Goal: Information Seeking & Learning: Learn about a topic

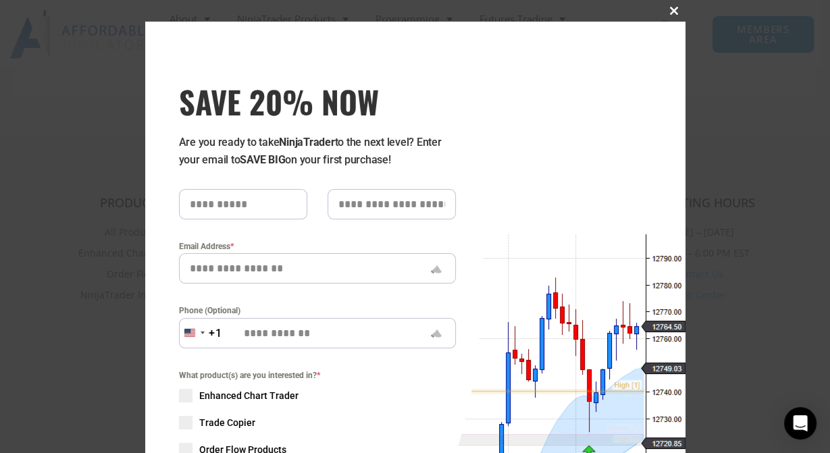
click at [669, 5] on button "Close this module" at bounding box center [675, 11] width 22 height 22
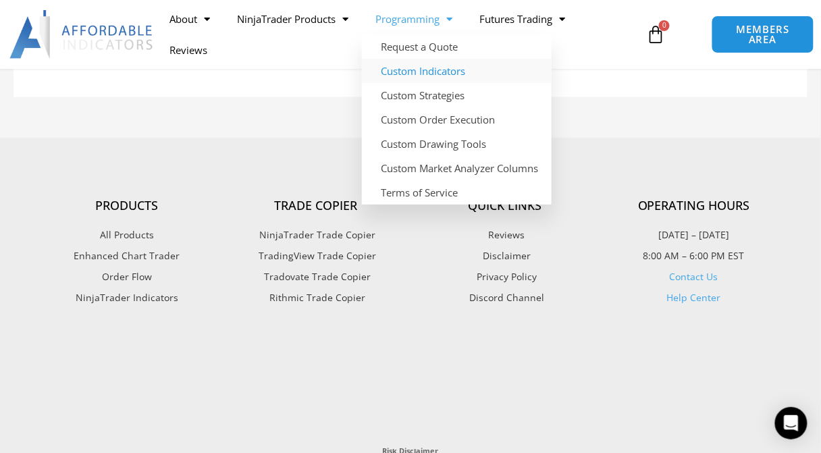
click at [431, 70] on link "Custom Indicators" at bounding box center [457, 71] width 190 height 24
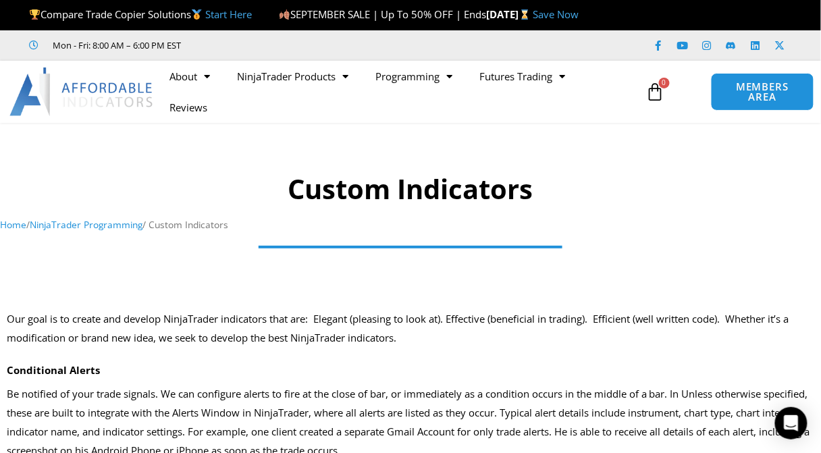
scroll to position [5, 0]
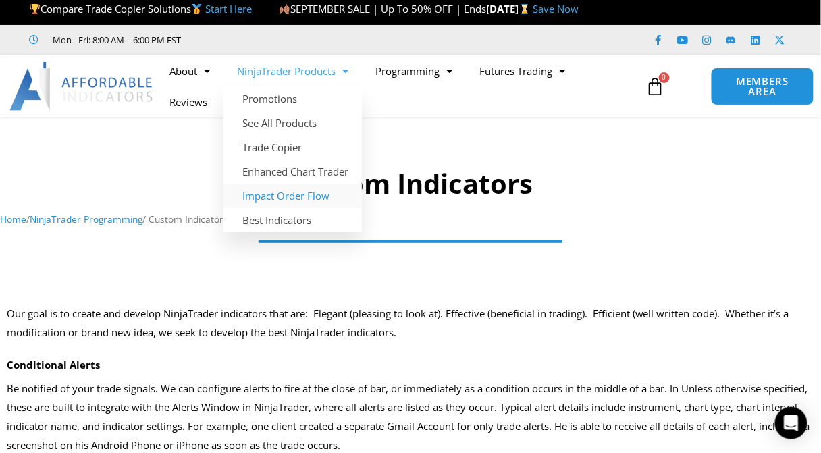
click at [303, 198] on link "Impact Order Flow" at bounding box center [293, 196] width 138 height 24
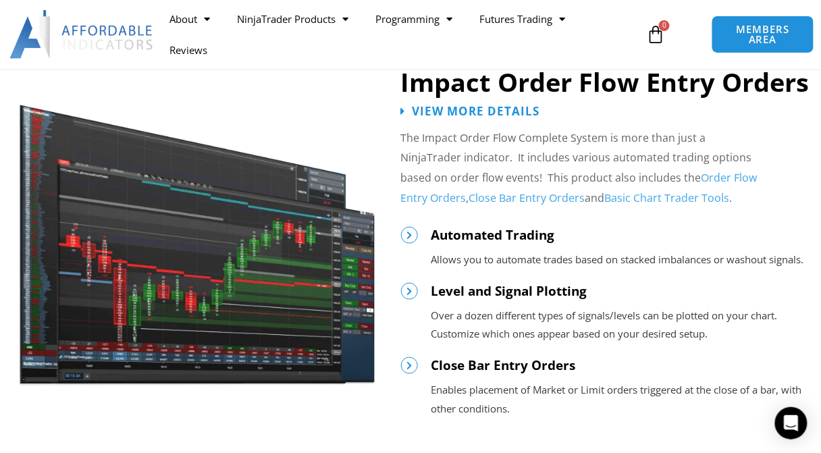
scroll to position [1503, 0]
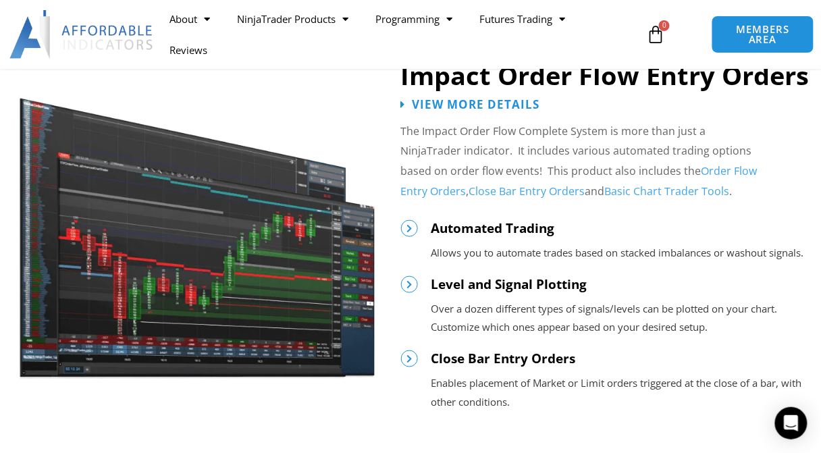
click at [279, 308] on img at bounding box center [197, 230] width 358 height 302
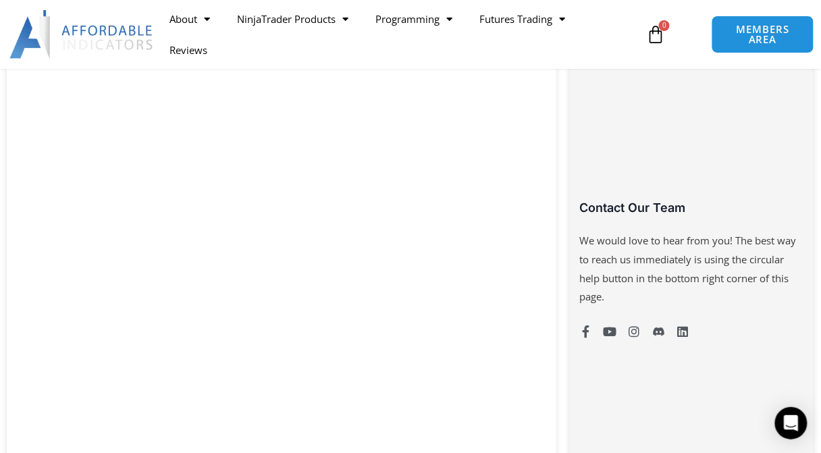
scroll to position [913, 0]
